Goal: Transaction & Acquisition: Purchase product/service

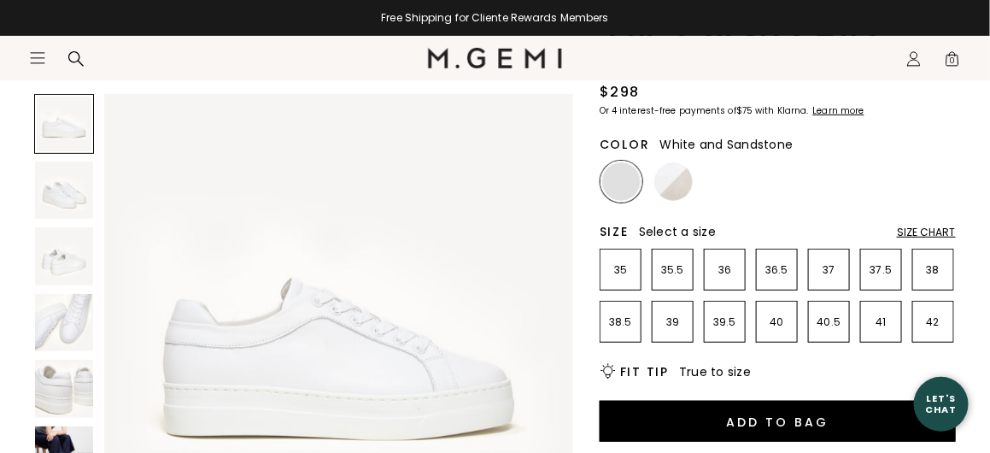
click at [663, 162] on li at bounding box center [674, 182] width 42 height 42
click at [673, 169] on img at bounding box center [674, 181] width 38 height 38
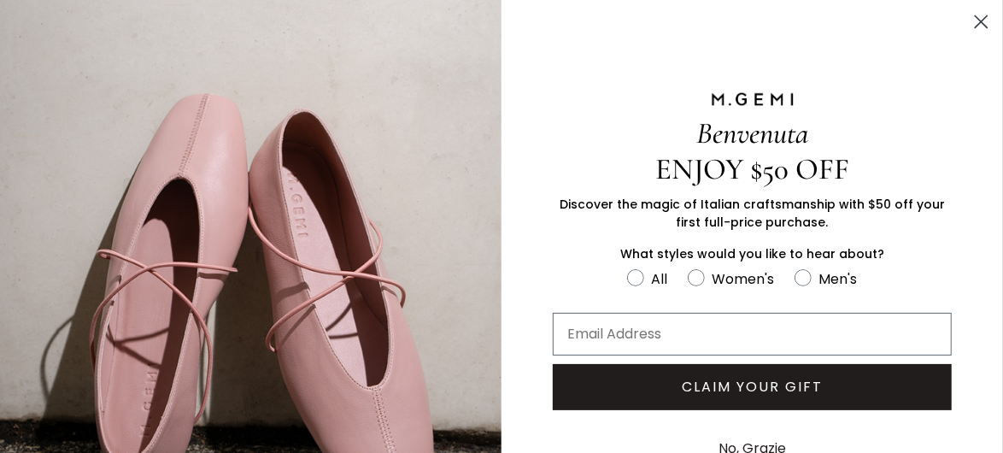
click at [978, 20] on circle "Close dialog" at bounding box center [981, 22] width 28 height 28
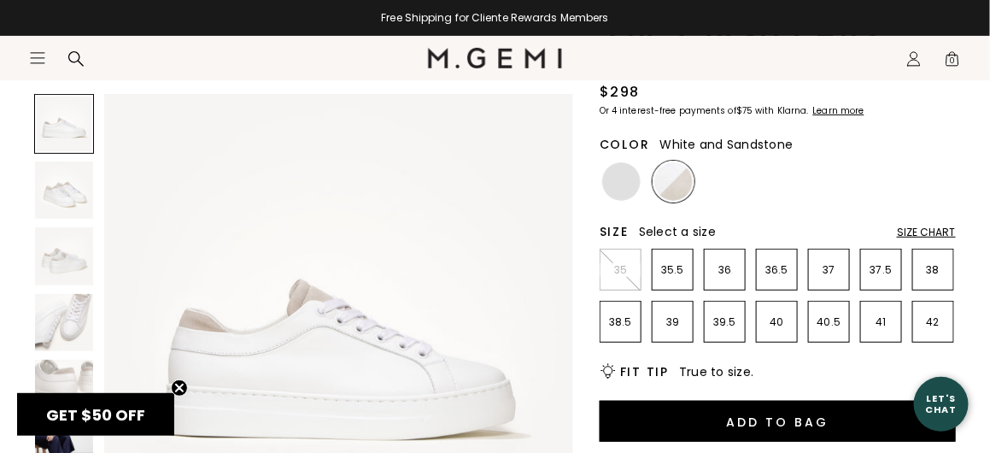
click at [65, 309] on img at bounding box center [64, 323] width 58 height 58
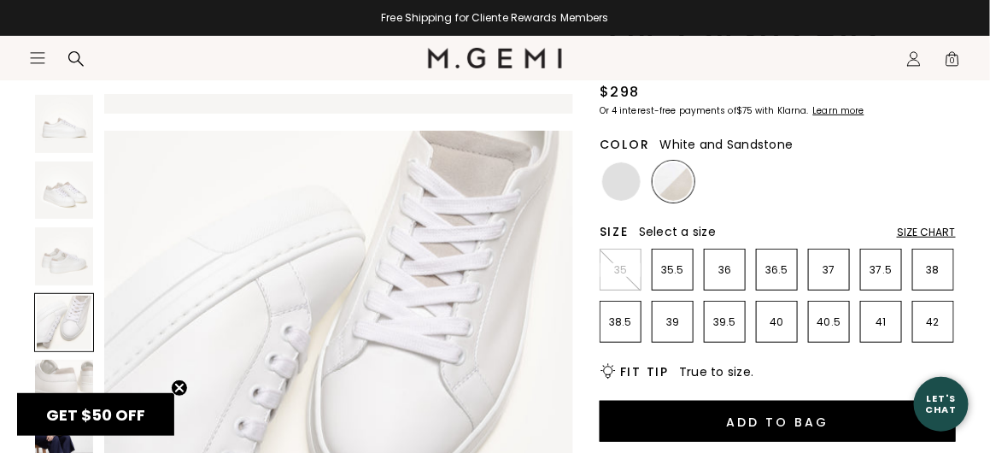
scroll to position [1424, 0]
click at [79, 213] on img at bounding box center [64, 191] width 58 height 58
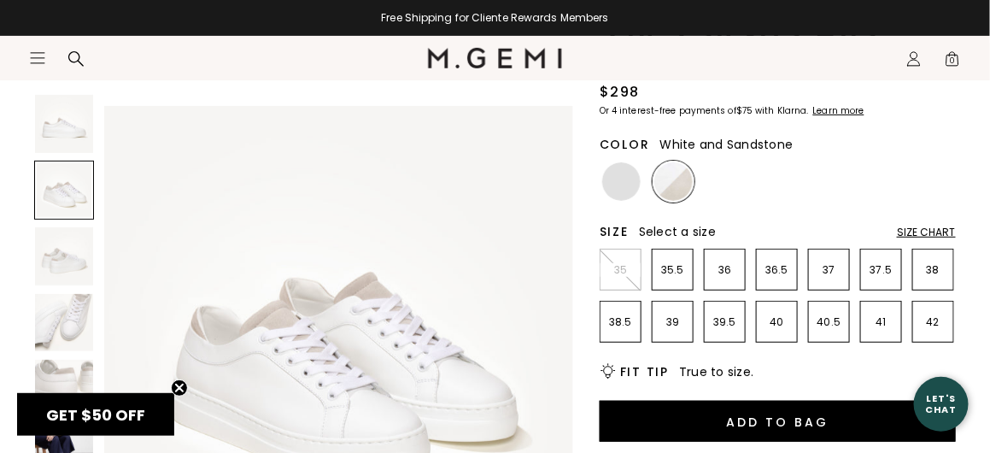
scroll to position [256, 0]
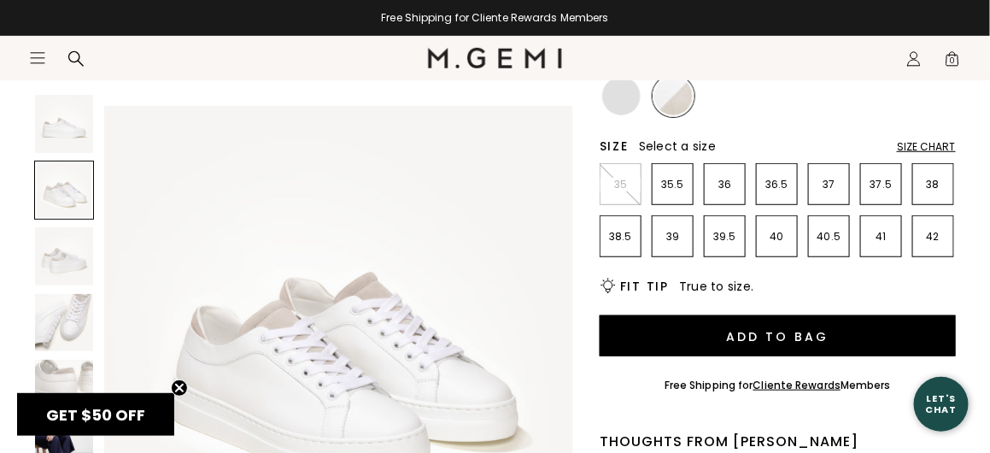
click at [608, 110] on section "Icons/20x20/hamburger@2x Women Shop All Shoes New Arrivals Bestsellers Essentia…" at bounding box center [495, 77] width 990 height 82
click at [614, 96] on section "Icons/20x20/hamburger@2x Women Shop All Shoes New Arrivals Bestsellers Essentia…" at bounding box center [495, 77] width 990 height 82
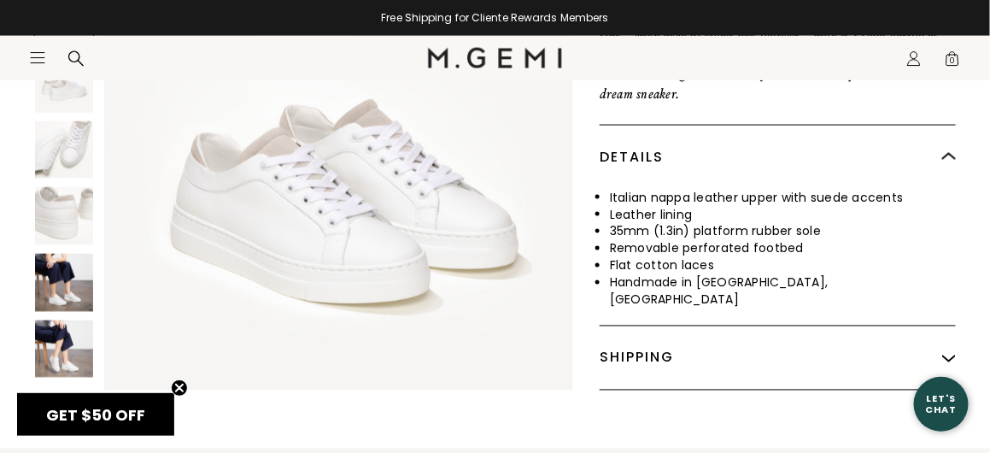
scroll to position [769, 0]
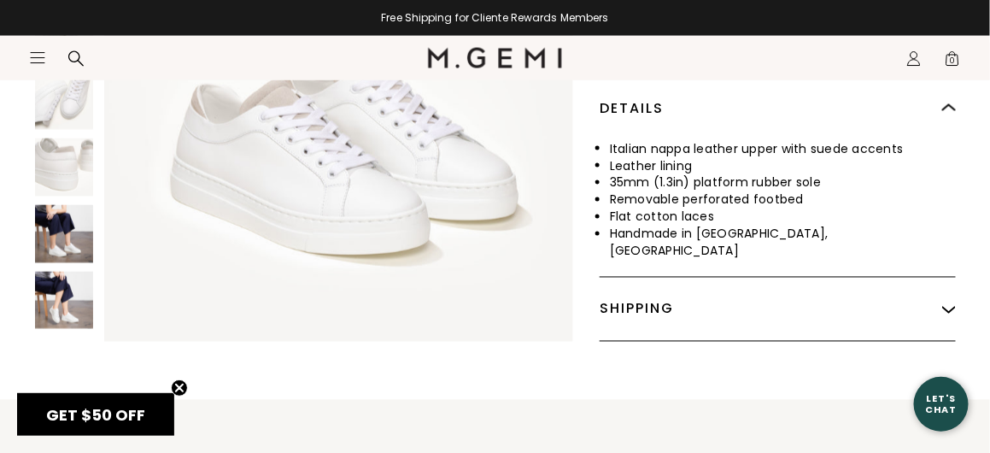
click at [77, 291] on img at bounding box center [64, 301] width 58 height 58
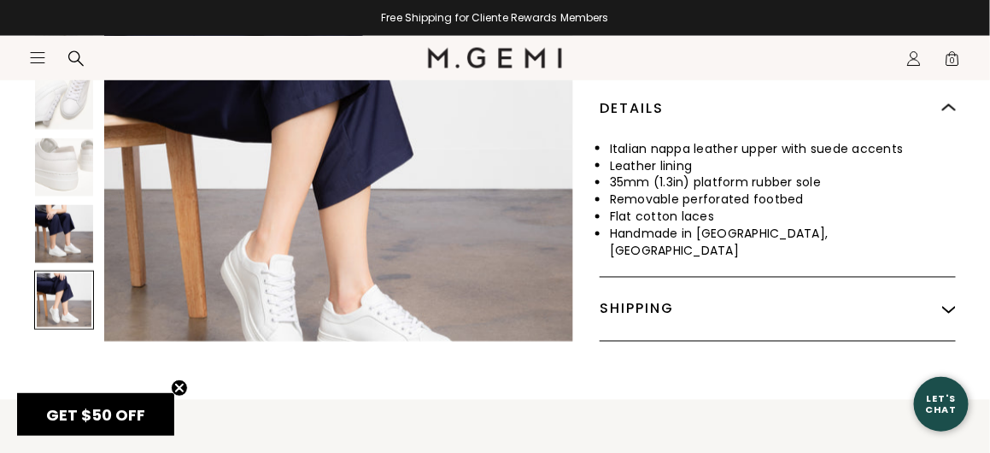
scroll to position [2846, 0]
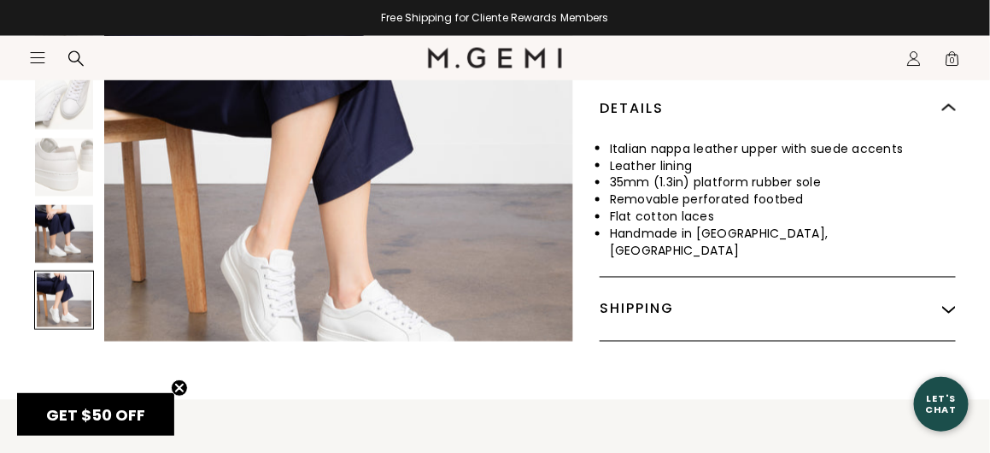
click at [67, 225] on img at bounding box center [64, 234] width 58 height 58
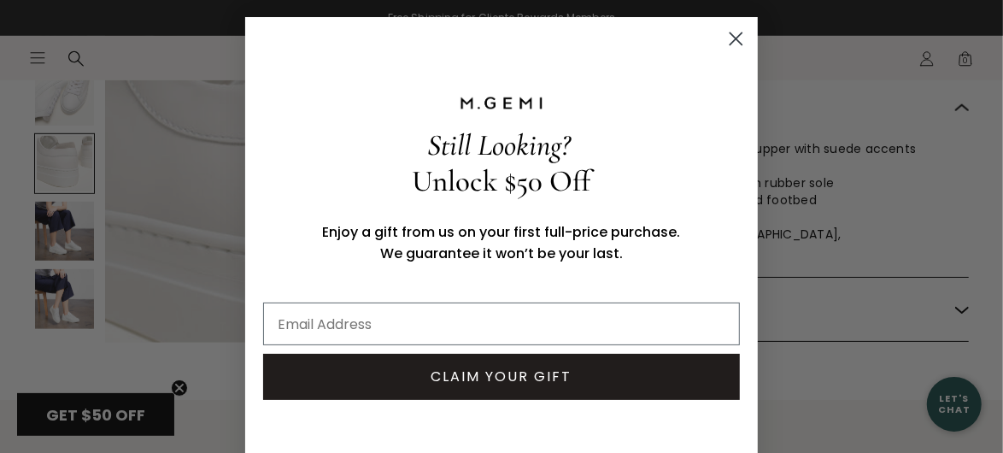
scroll to position [1892, 0]
click at [736, 45] on icon "Close dialog" at bounding box center [737, 39] width 12 height 12
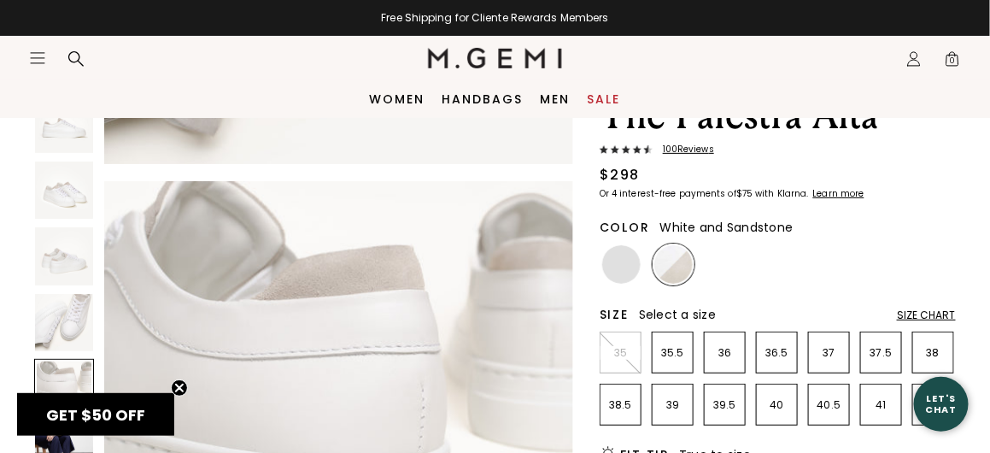
scroll to position [85, 0]
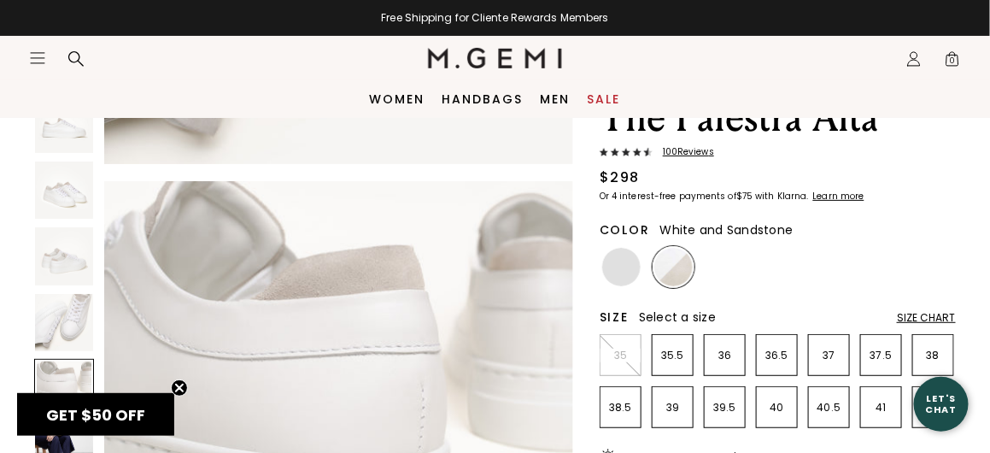
click at [933, 317] on div "Size Chart" at bounding box center [926, 318] width 59 height 14
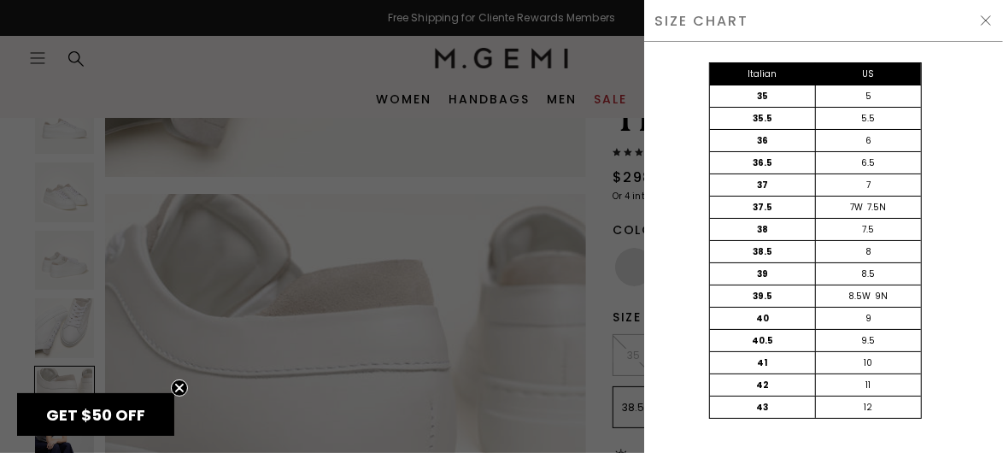
scroll to position [1892, 0]
drag, startPoint x: 871, startPoint y: 340, endPoint x: 839, endPoint y: 339, distance: 31.6
click at [839, 339] on div "9.5" at bounding box center [868, 340] width 106 height 21
drag, startPoint x: 878, startPoint y: 357, endPoint x: 812, endPoint y: 351, distance: 66.1
click at [807, 352] on div "41 10" at bounding box center [815, 363] width 211 height 22
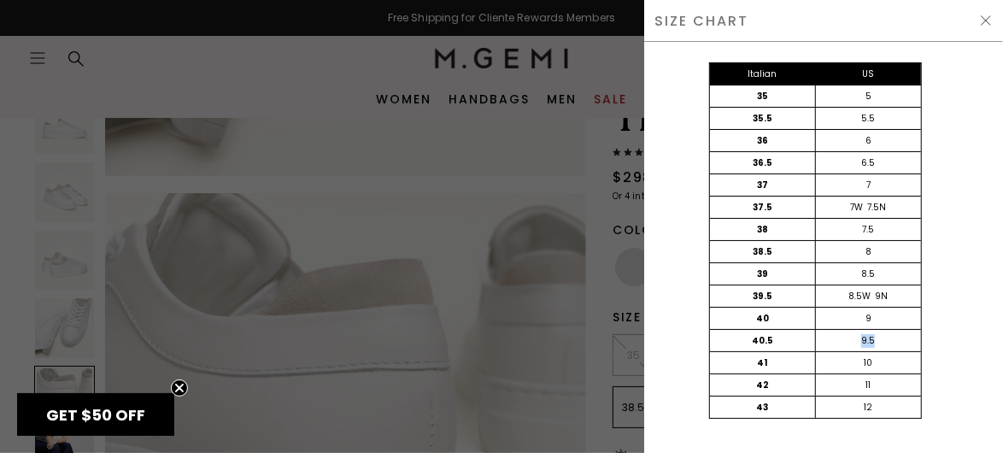
drag, startPoint x: 858, startPoint y: 338, endPoint x: 834, endPoint y: 338, distance: 23.9
click at [834, 338] on div "9.5" at bounding box center [868, 340] width 106 height 21
click at [881, 349] on div "9.5" at bounding box center [868, 340] width 106 height 21
drag, startPoint x: 884, startPoint y: 367, endPoint x: 845, endPoint y: 363, distance: 38.7
click at [845, 363] on div "10" at bounding box center [868, 362] width 106 height 21
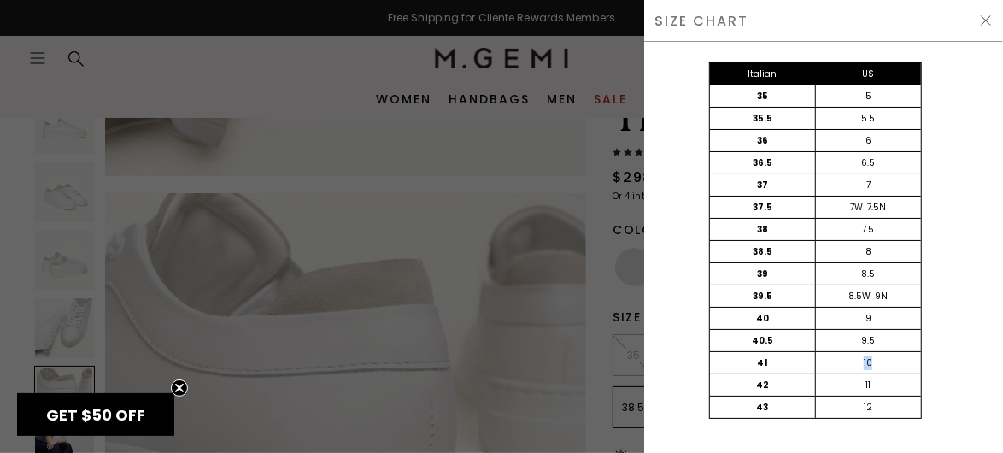
click at [985, 18] on img at bounding box center [986, 21] width 14 height 14
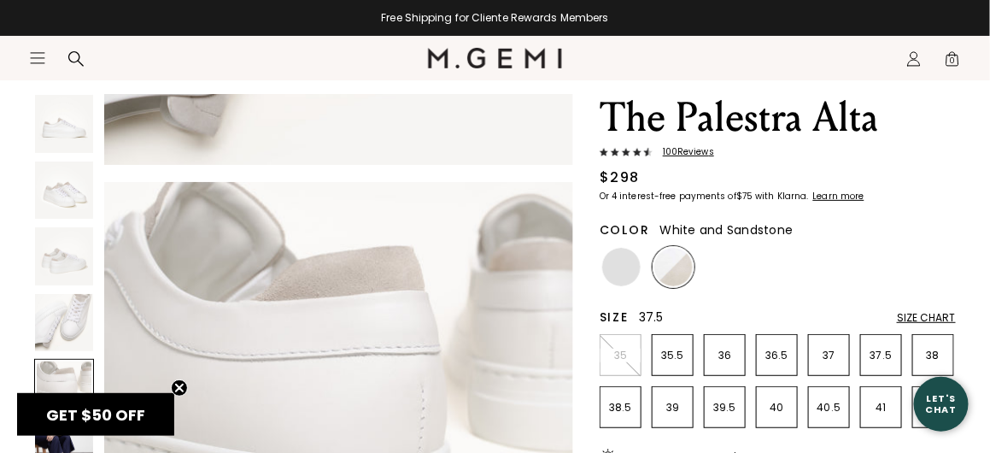
scroll to position [1860, 0]
click at [855, 404] on ul "35 35.5 36 36.5 37 37.5 38 38.5 39 39.5 40 40.5 41 42" at bounding box center [778, 381] width 356 height 94
click at [844, 408] on p "40.5" at bounding box center [829, 408] width 40 height 14
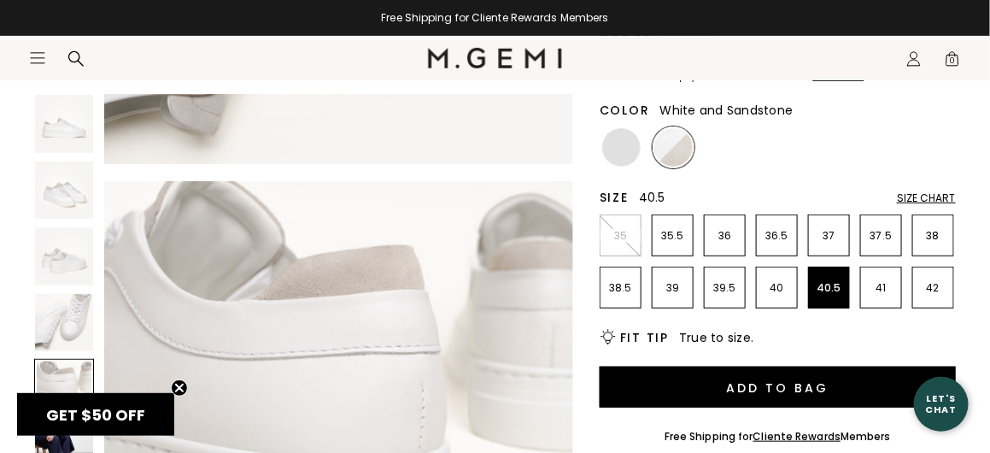
scroll to position [342, 0]
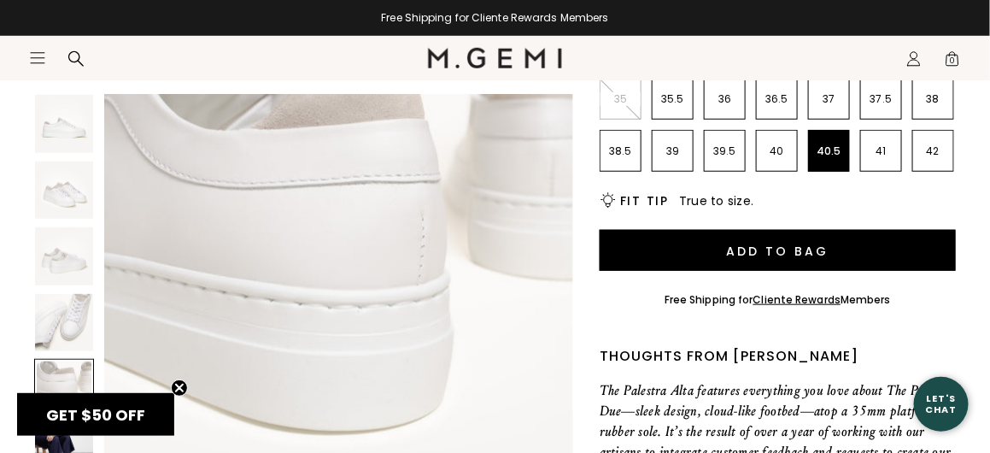
click at [66, 268] on img at bounding box center [64, 256] width 58 height 58
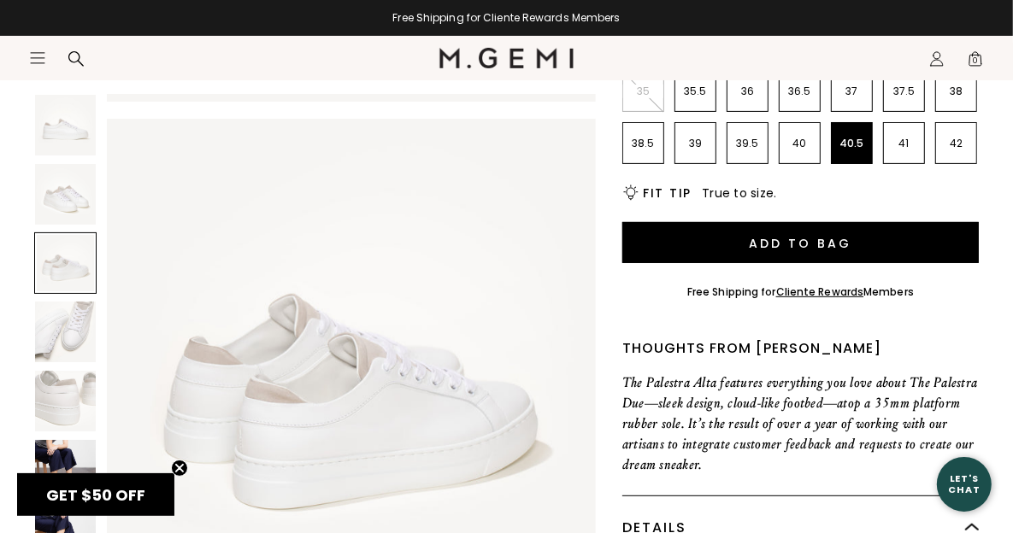
scroll to position [986, 0]
